Goal: Find contact information: Find contact information

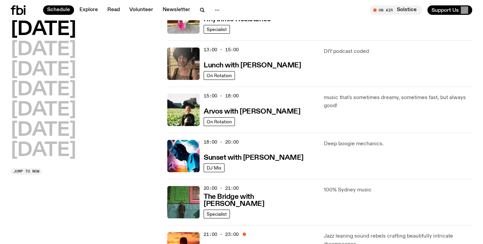
scroll to position [220, 0]
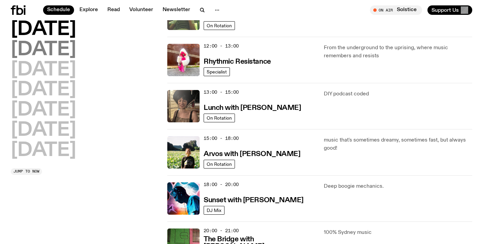
click at [59, 43] on h2 "[DATE]" at bounding box center [43, 49] width 65 height 19
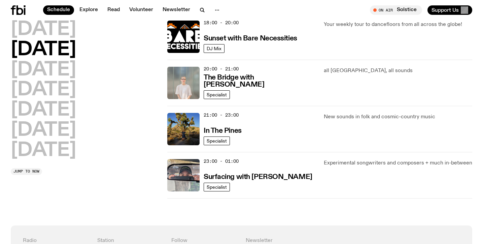
scroll to position [303, 0]
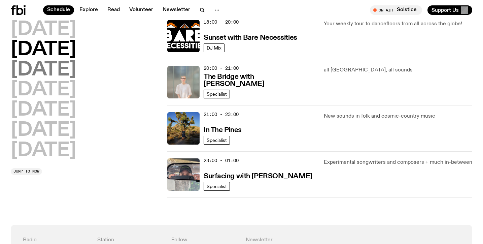
click at [76, 73] on h2 "[DATE]" at bounding box center [43, 70] width 65 height 19
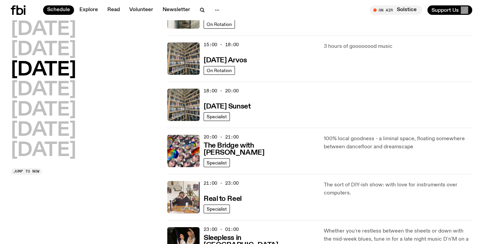
scroll to position [237, 0]
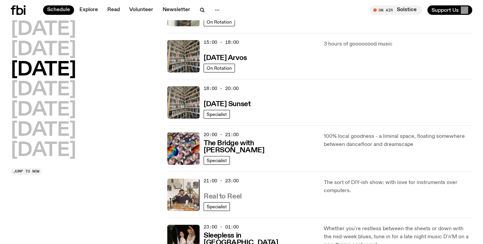
click at [228, 198] on h3 "Real to Reel" at bounding box center [223, 196] width 38 height 7
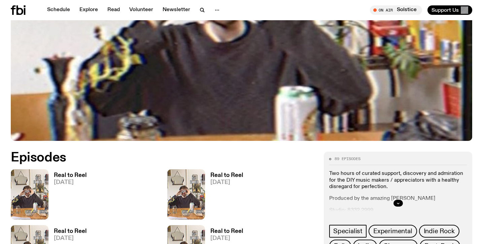
scroll to position [195, 0]
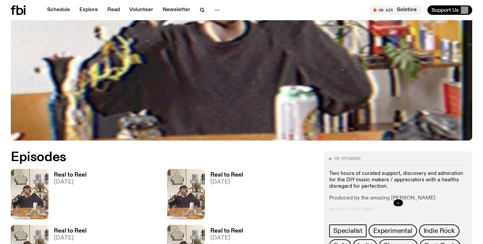
click at [398, 202] on icon "button" at bounding box center [398, 203] width 4 height 4
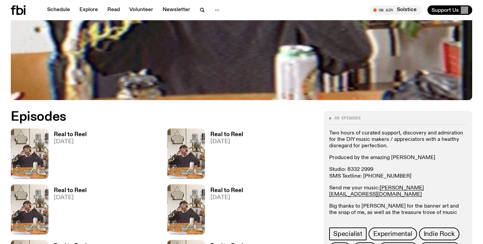
scroll to position [238, 0]
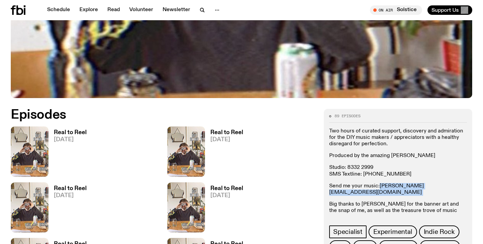
drag, startPoint x: 435, startPoint y: 186, endPoint x: 380, endPoint y: 188, distance: 54.9
click at [380, 188] on p "Send me your music: [PERSON_NAME][EMAIL_ADDRESS][DOMAIN_NAME]" at bounding box center [398, 189] width 138 height 13
copy p "[PERSON_NAME][EMAIL_ADDRESS][DOMAIN_NAME]"
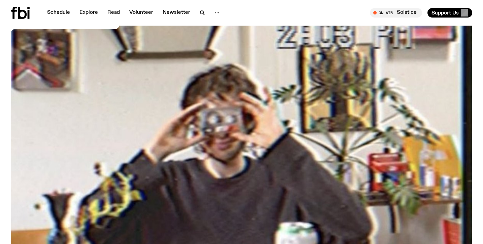
scroll to position [0, 0]
